Goal: Information Seeking & Learning: Check status

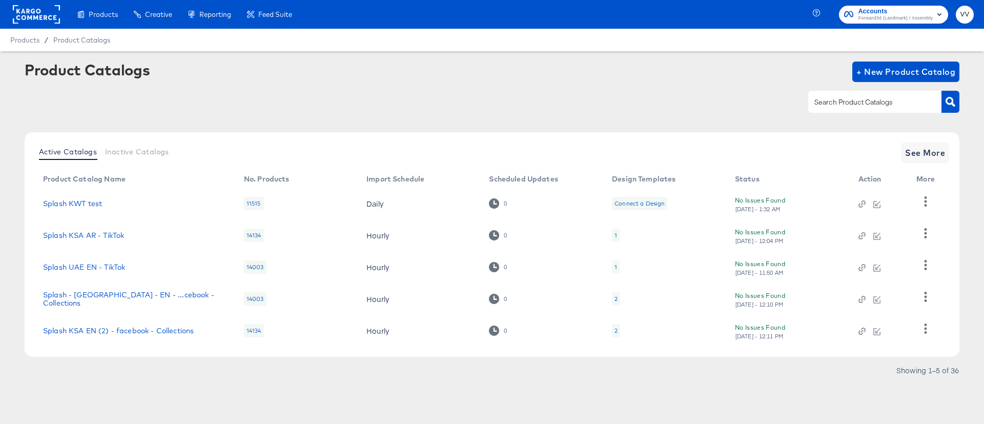
click at [35, 20] on rect at bounding box center [36, 14] width 47 height 18
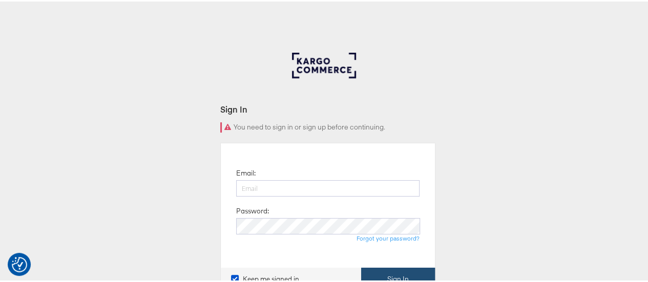
type input "[PERSON_NAME][EMAIL_ADDRESS][PERSON_NAME][DOMAIN_NAME]"
click at [386, 273] on button "Sign In" at bounding box center [398, 277] width 74 height 23
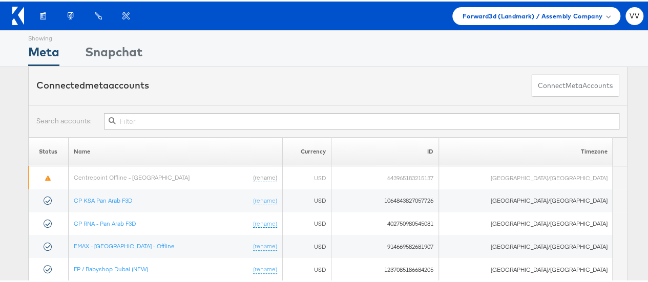
click at [204, 122] on input "text" at bounding box center [362, 120] width 516 height 16
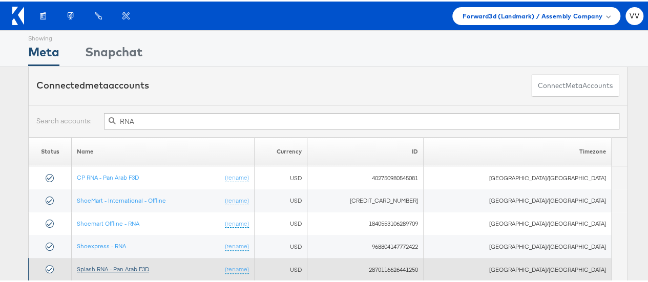
type input "RNA"
click at [138, 264] on link "Splash RNA - Pan Arab F3D" at bounding box center [113, 268] width 72 height 8
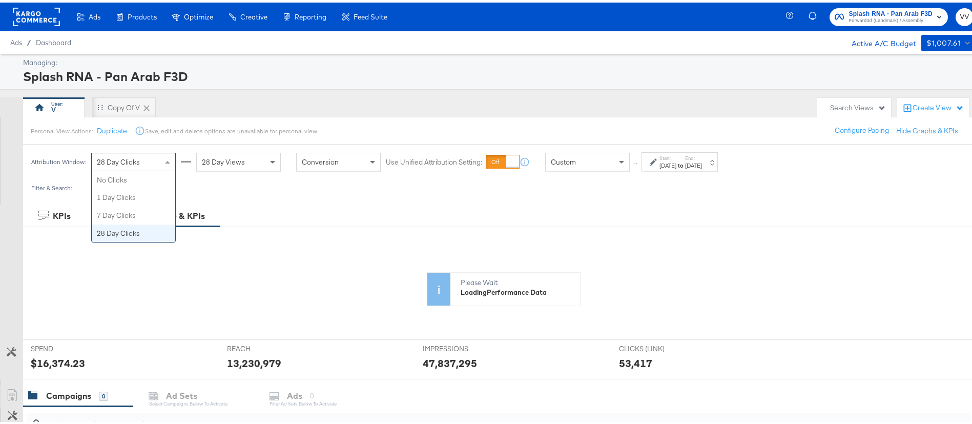
click at [135, 165] on div "28 Day Clicks" at bounding box center [134, 159] width 84 height 17
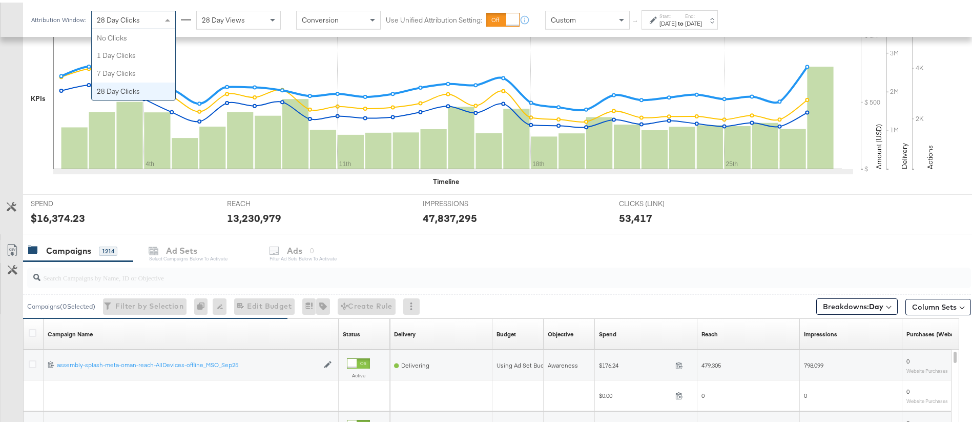
scroll to position [235, 0]
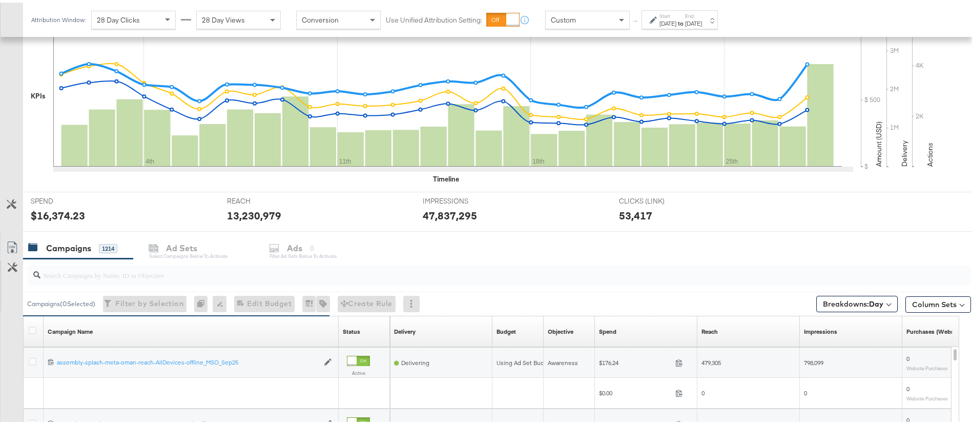
drag, startPoint x: 792, startPoint y: 234, endPoint x: 867, endPoint y: 212, distance: 77.5
click at [842, 215] on div "KPIs Performance & KPIs Customize KPIs ✔ Clicks (Link) ✔ Reach ✔ Impressions ✔ …" at bounding box center [492, 316] width 984 height 698
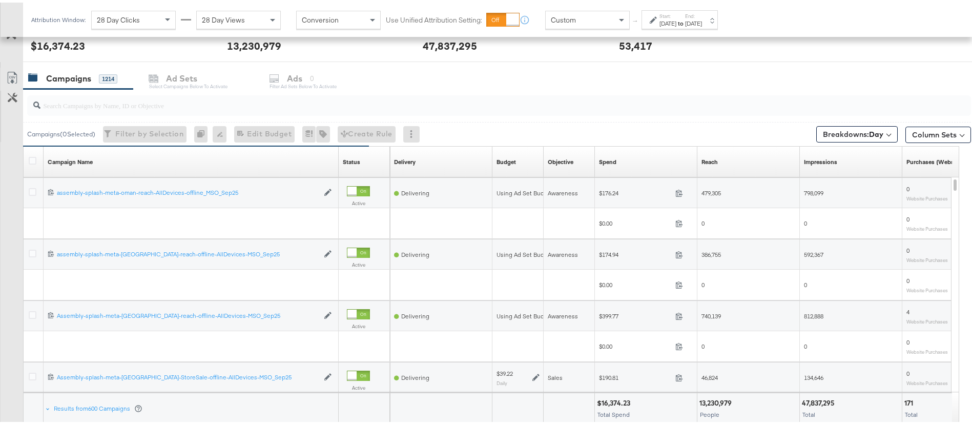
scroll to position [412, 0]
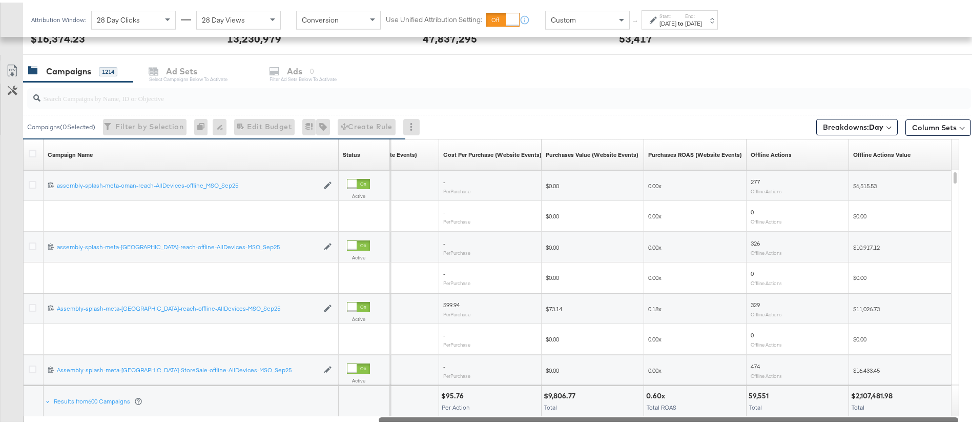
drag, startPoint x: 595, startPoint y: 415, endPoint x: 983, endPoint y: 341, distance: 394.9
